Goal: Information Seeking & Learning: Learn about a topic

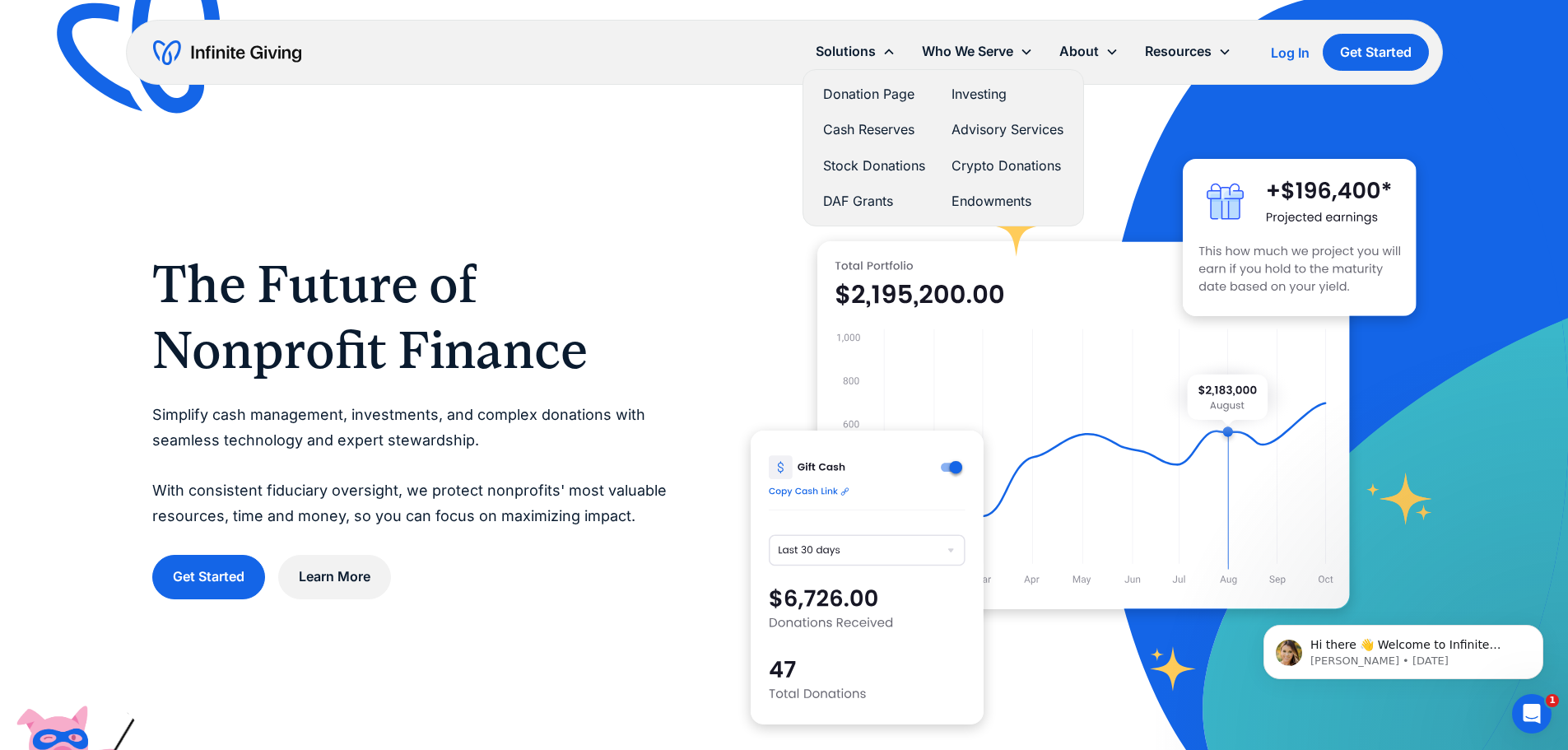
click at [831, 126] on link "Cash Reserves" at bounding box center [874, 129] width 102 height 23
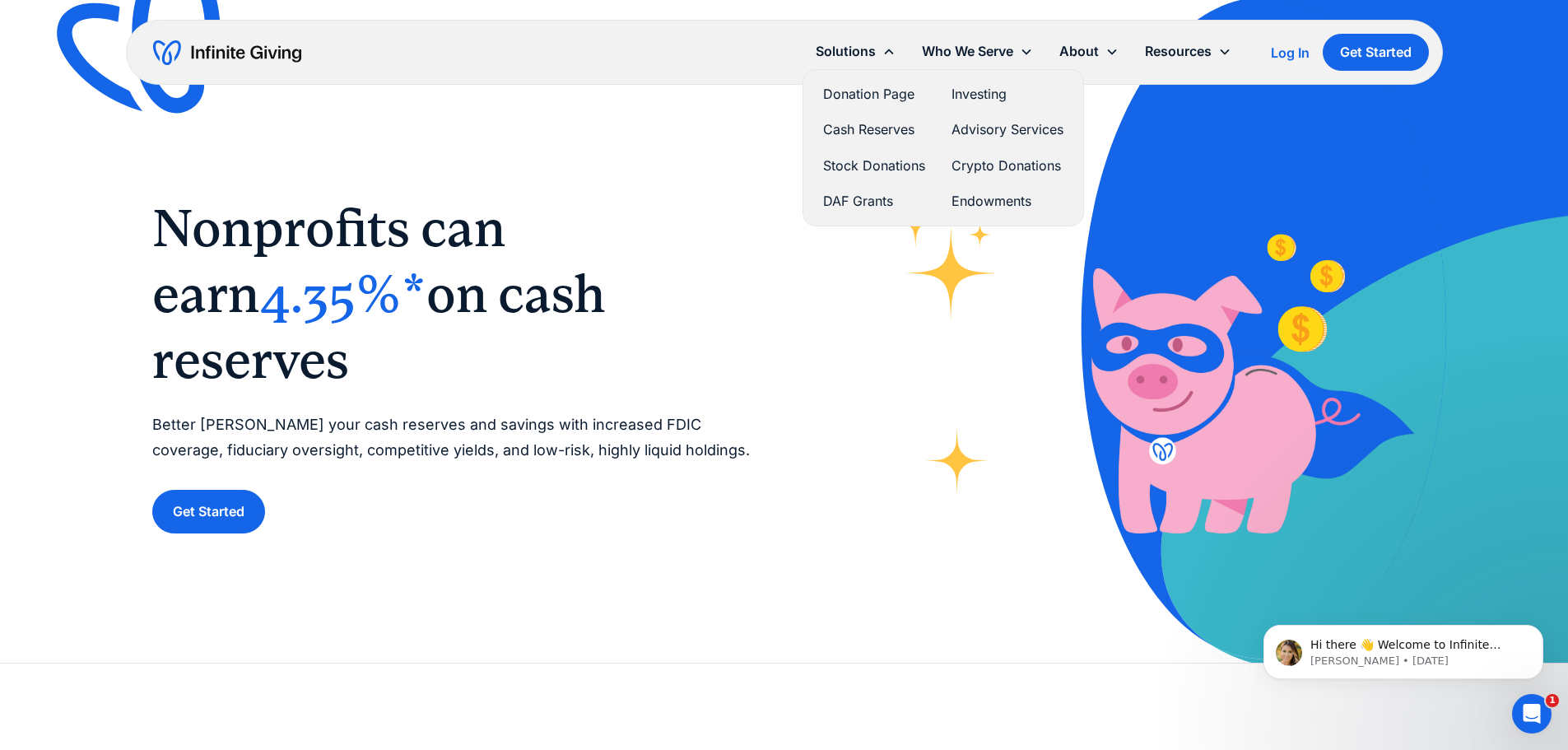
click at [1005, 167] on link "Crypto Donations" at bounding box center [1007, 165] width 112 height 23
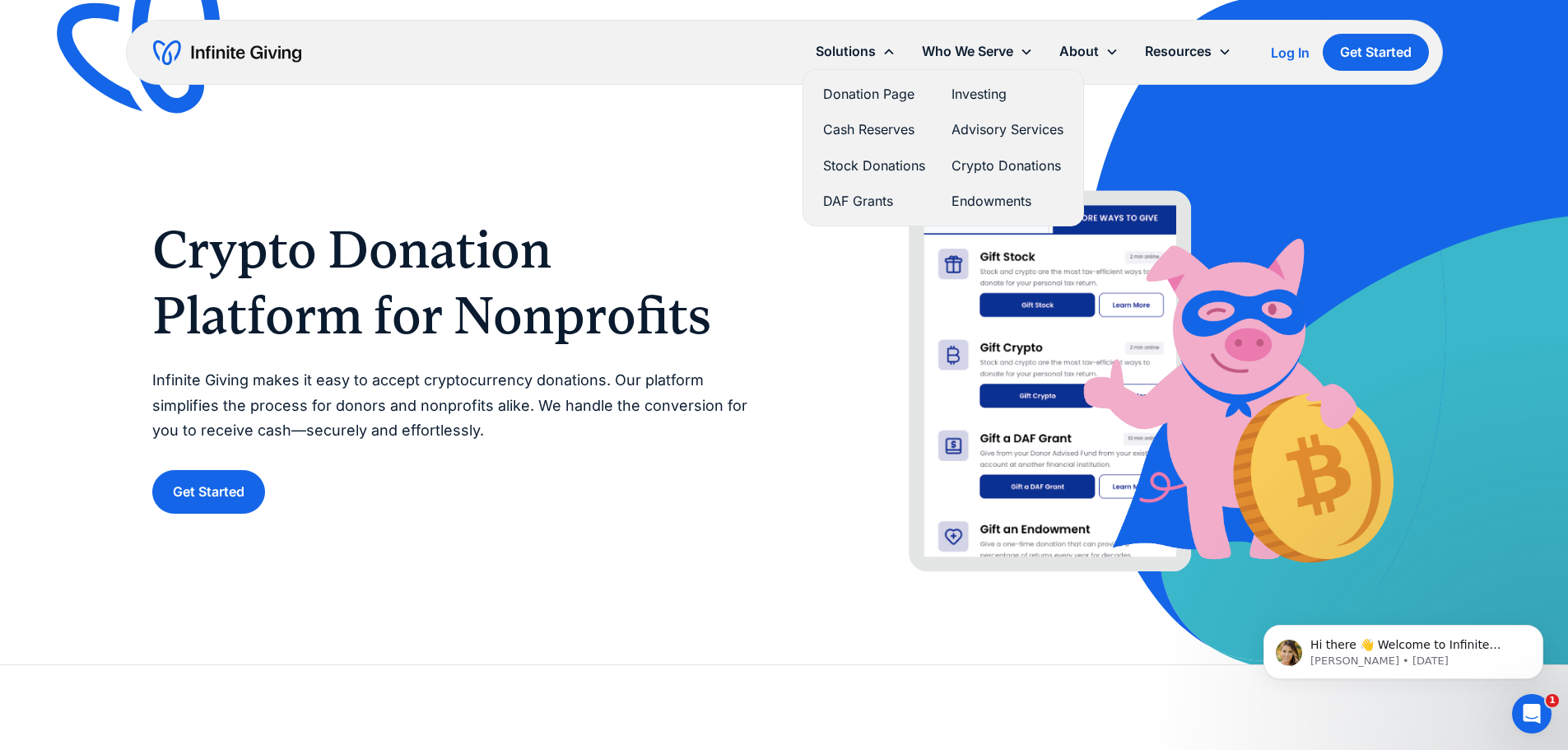
click at [868, 164] on link "Stock Donations" at bounding box center [874, 165] width 102 height 23
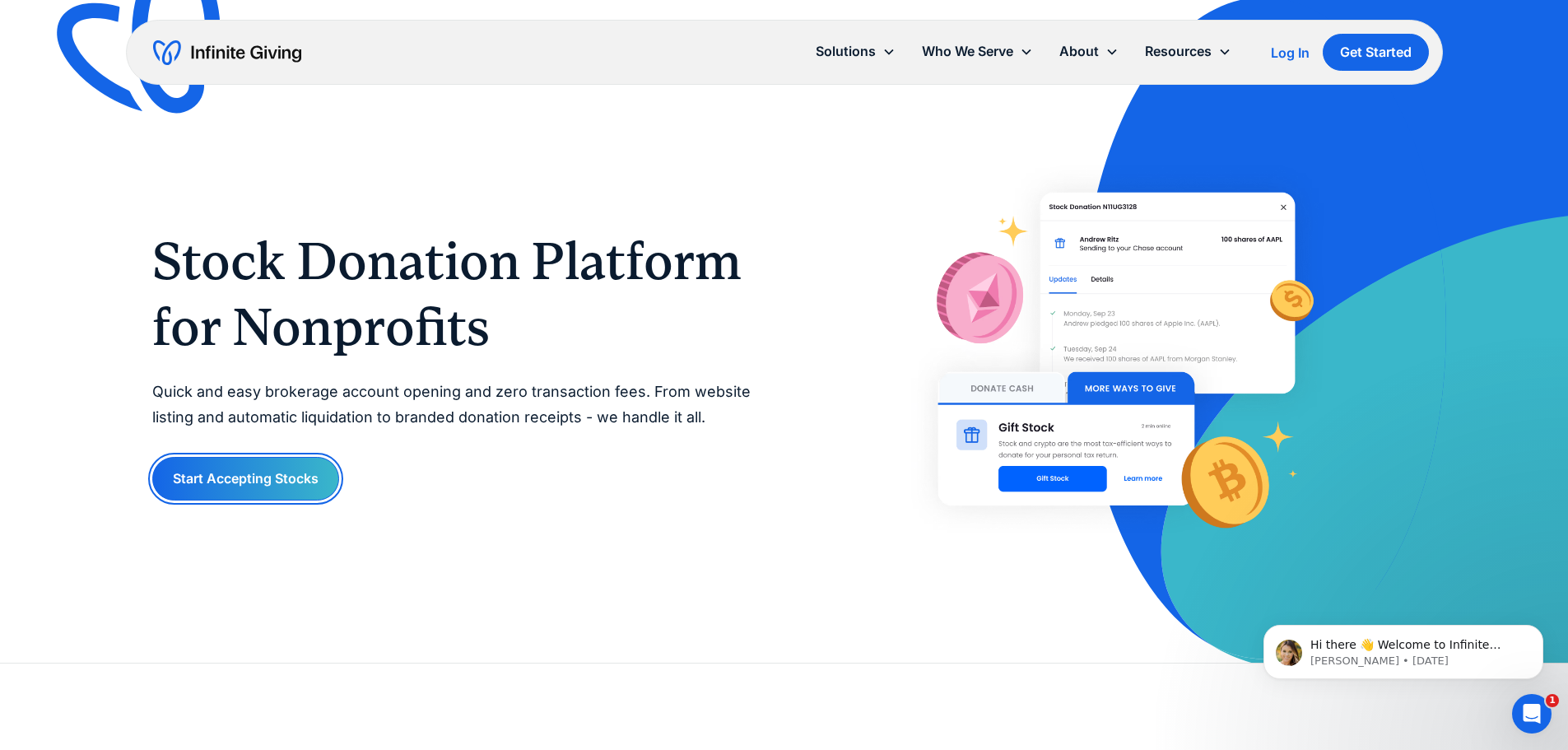
click at [258, 478] on link "Start Accepting Stocks" at bounding box center [246, 478] width 187 height 43
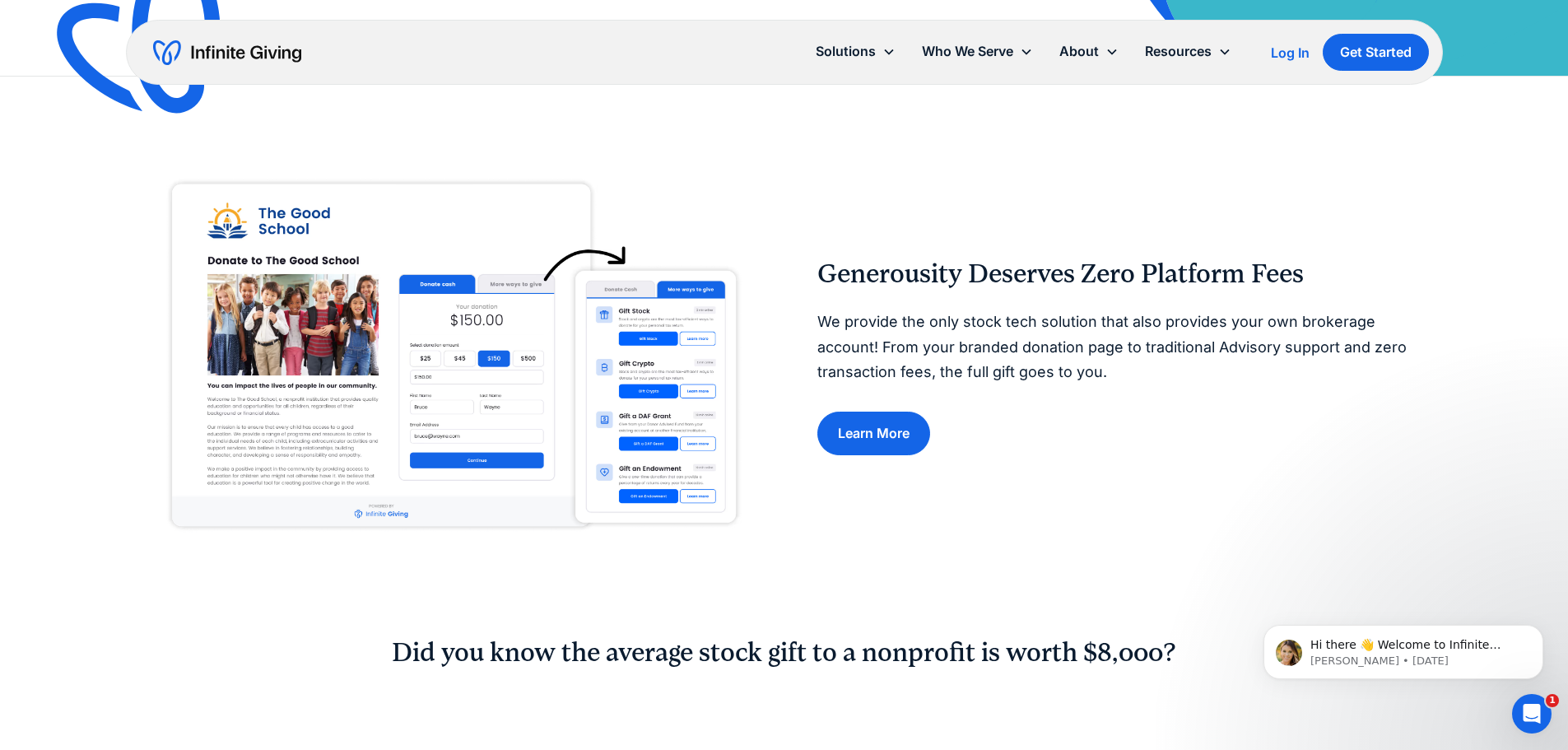
scroll to position [741, 0]
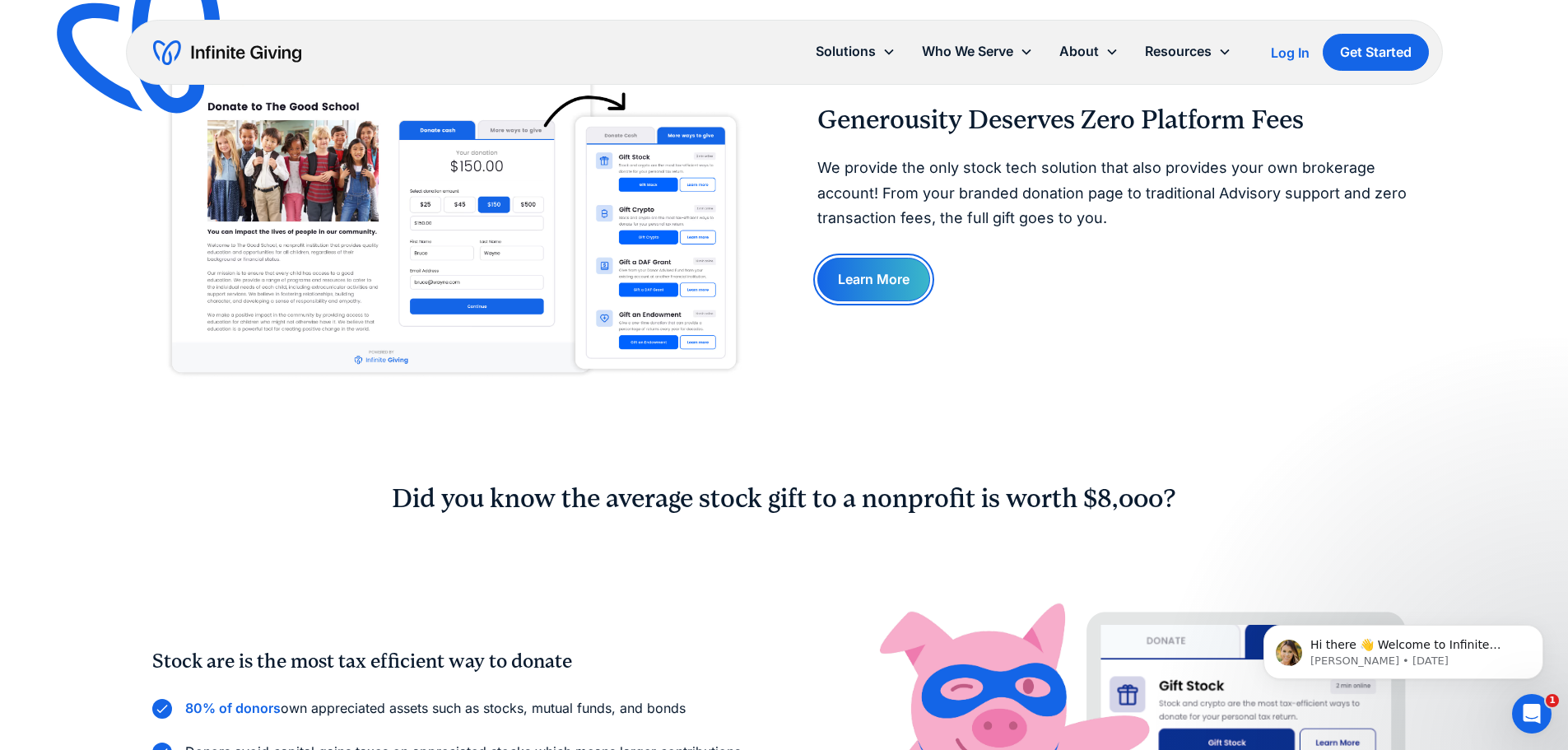
click at [882, 287] on link "Learn More" at bounding box center [873, 279] width 113 height 43
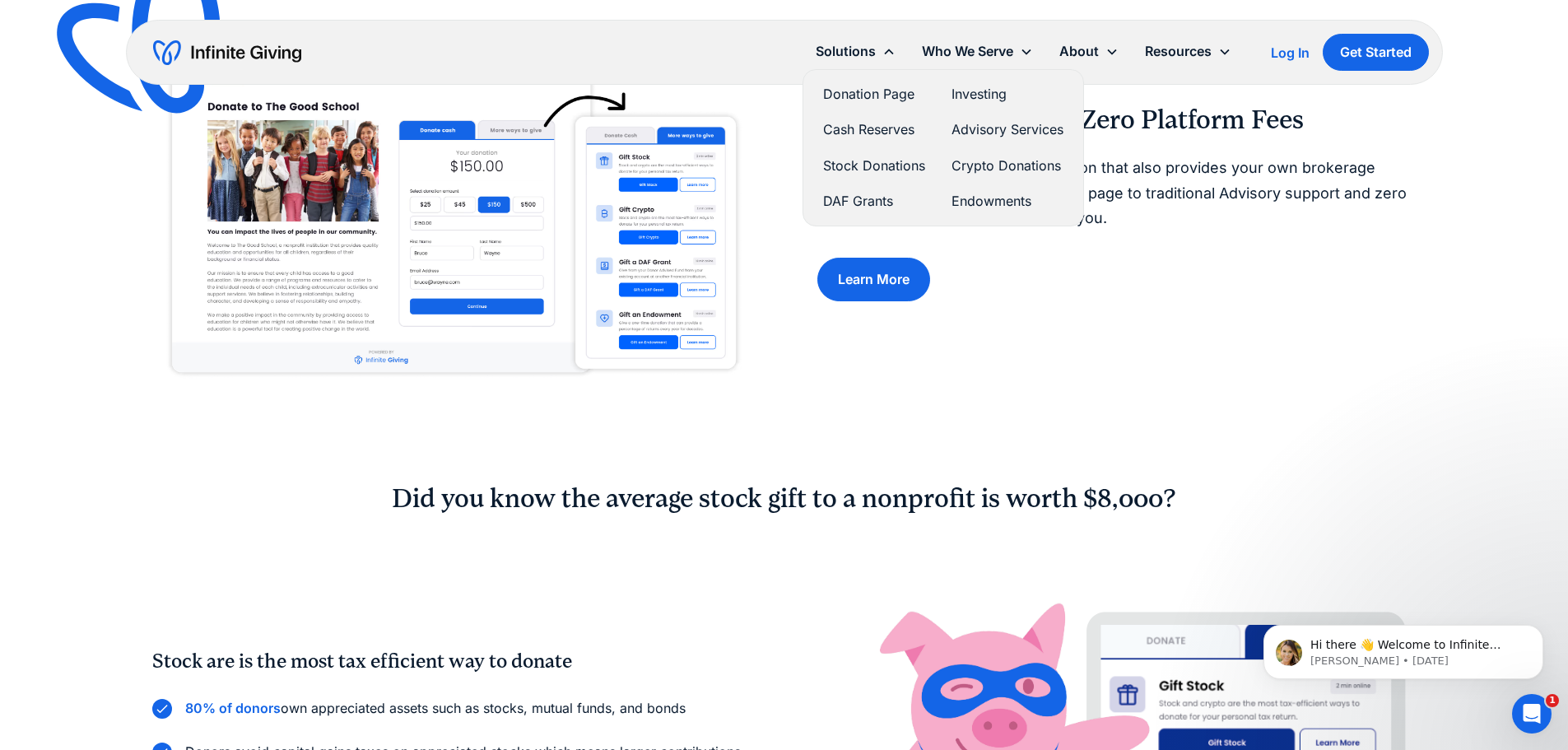
click at [867, 127] on link "Cash Reserves" at bounding box center [874, 129] width 102 height 23
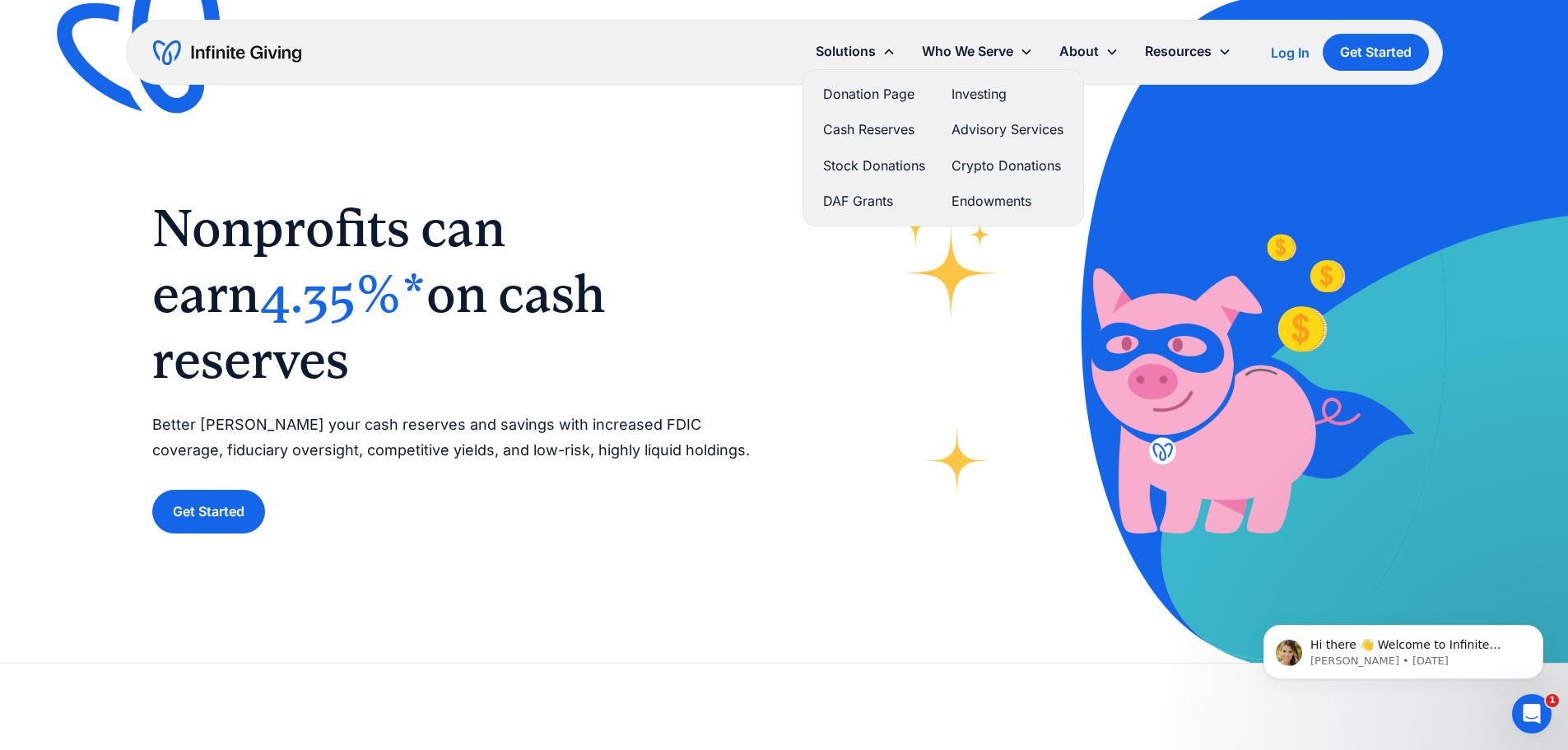
click at [863, 203] on link "DAF Grants" at bounding box center [874, 201] width 102 height 23
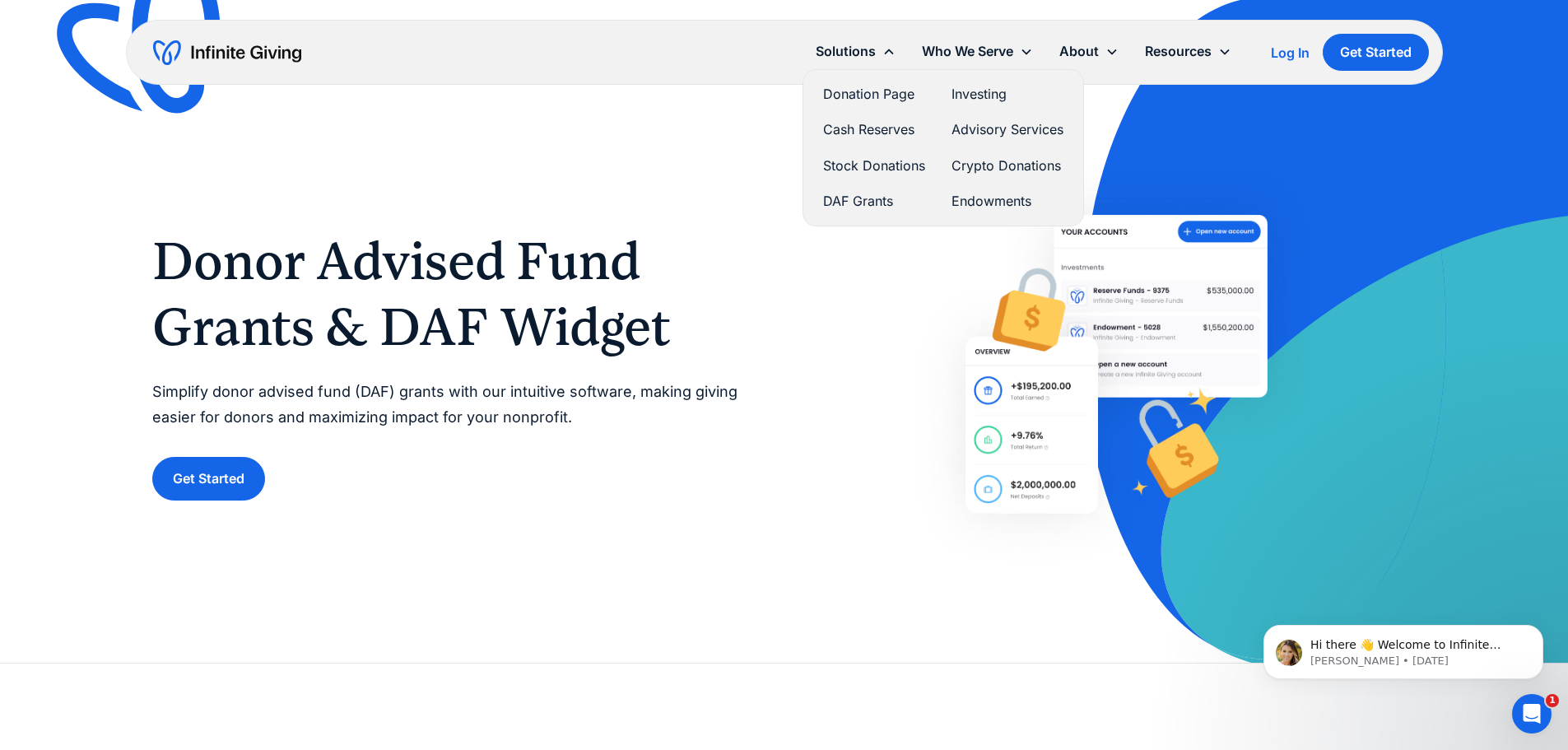
click at [834, 203] on link "DAF Grants" at bounding box center [874, 201] width 102 height 23
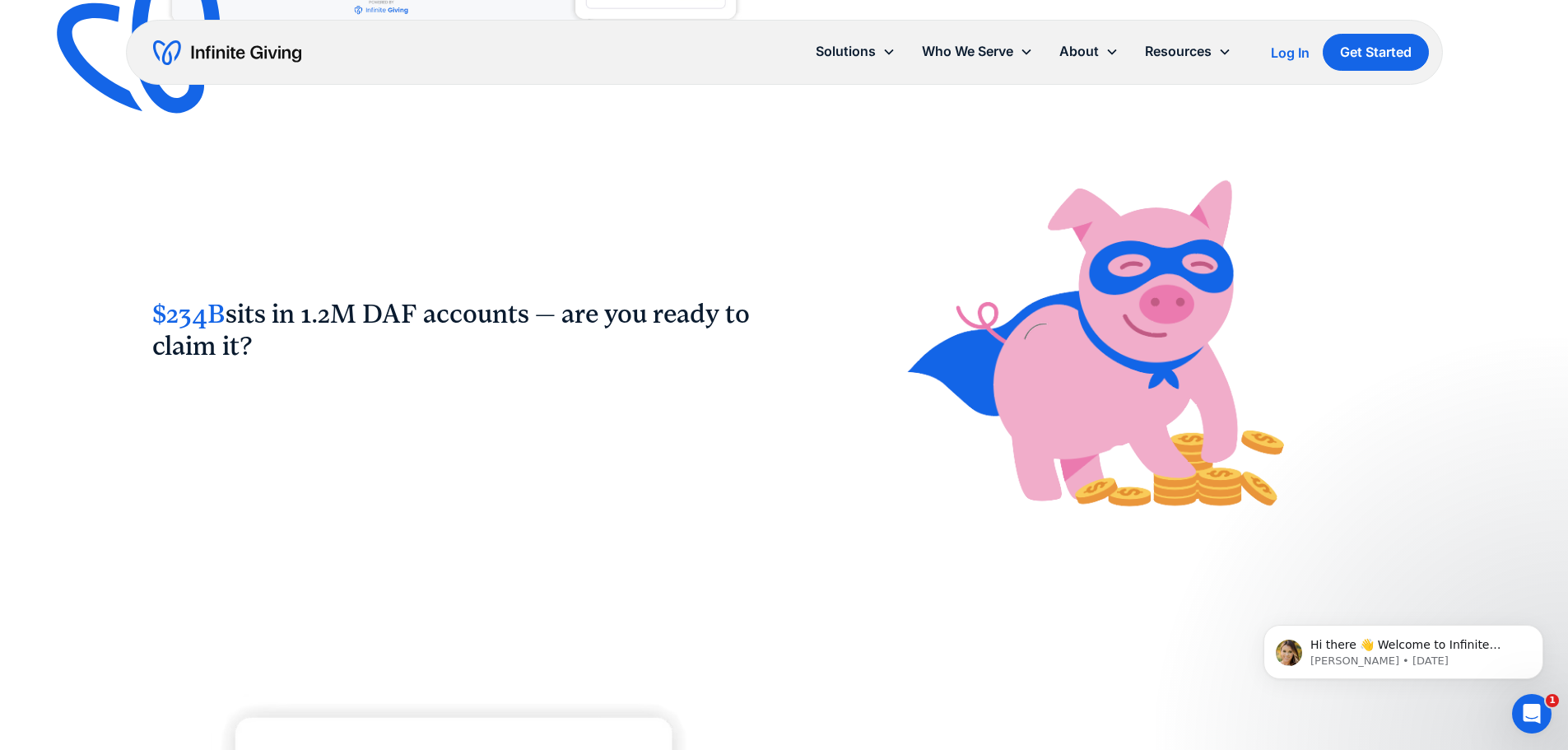
scroll to position [1069, 0]
